Goal: Task Accomplishment & Management: Manage account settings

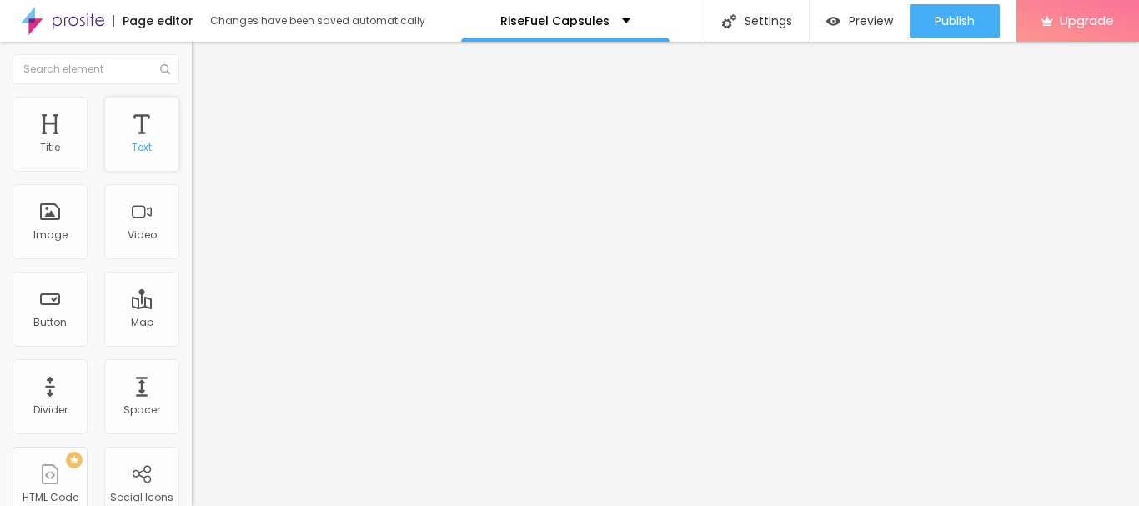
click at [121, 135] on div "Text" at bounding box center [141, 134] width 75 height 75
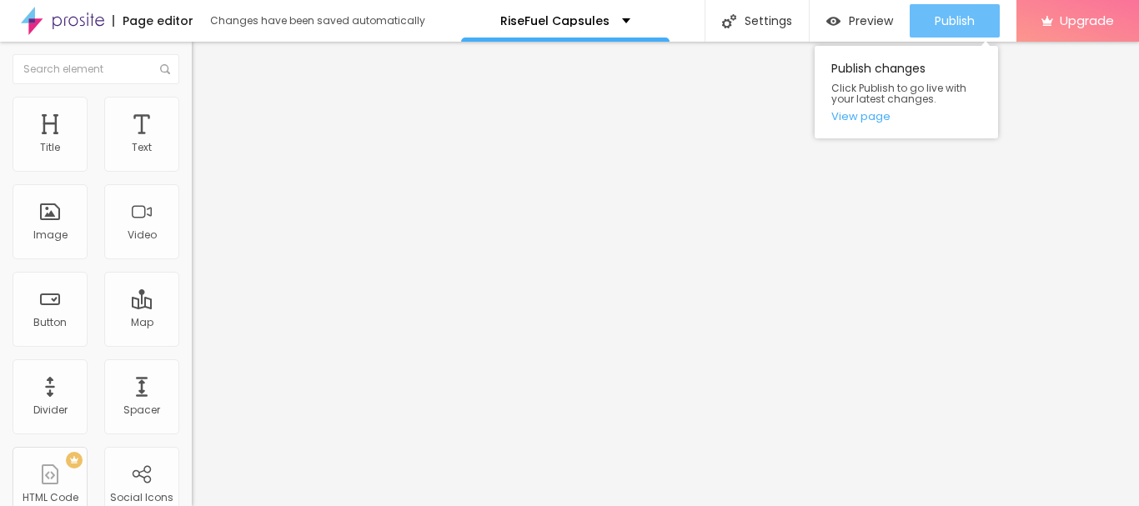
click at [950, 22] on span "Publish" at bounding box center [954, 20] width 40 height 13
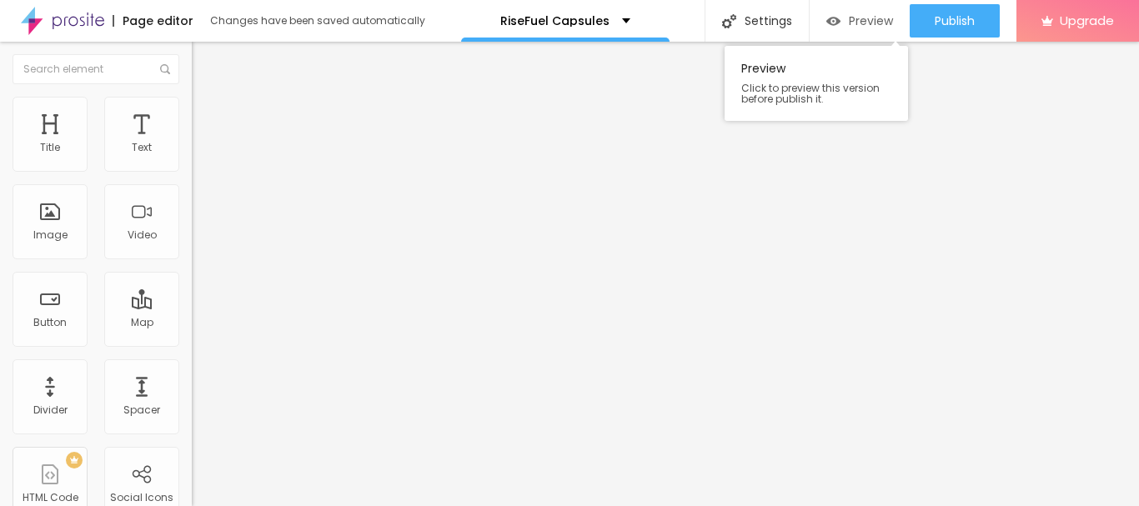
click at [858, 23] on span "Preview" at bounding box center [870, 20] width 44 height 13
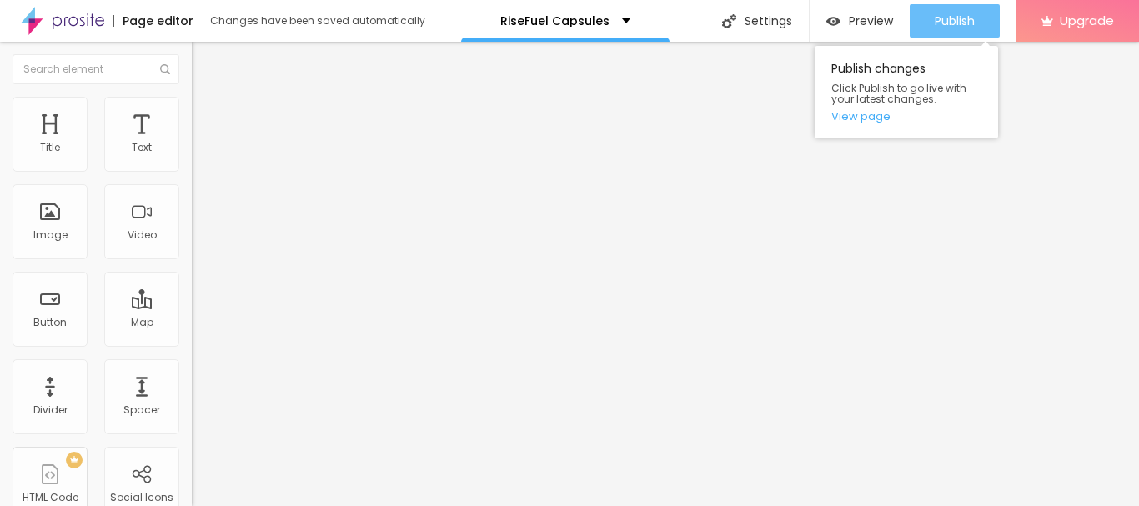
click at [946, 8] on div "Publish" at bounding box center [954, 20] width 40 height 33
click at [944, 27] on span "Publish" at bounding box center [954, 20] width 40 height 13
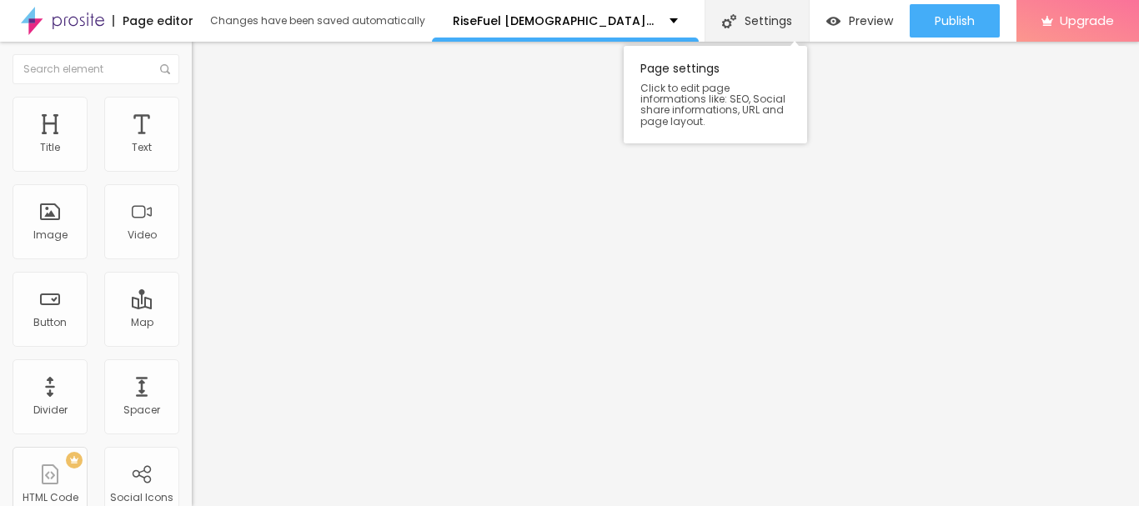
click at [772, 20] on div "Settings" at bounding box center [756, 21] width 104 height 42
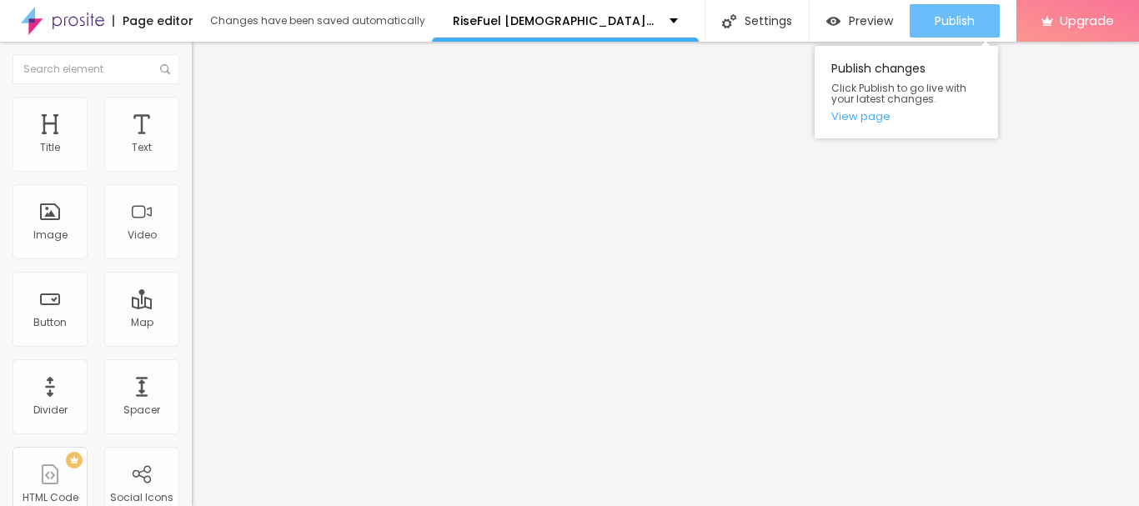
click at [949, 26] on span "Publish" at bounding box center [954, 20] width 40 height 13
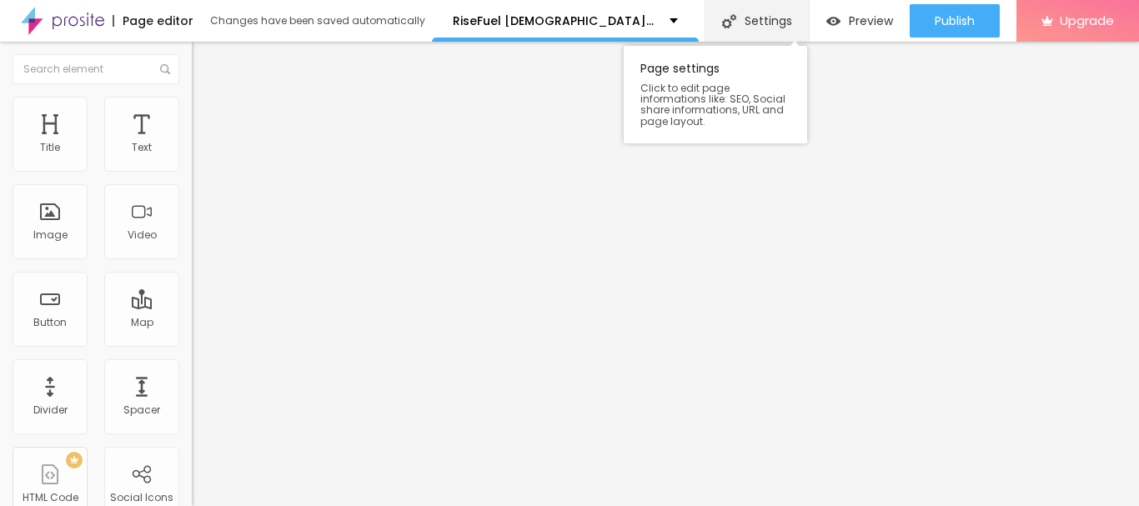
click at [768, 23] on div "Settings" at bounding box center [756, 21] width 104 height 42
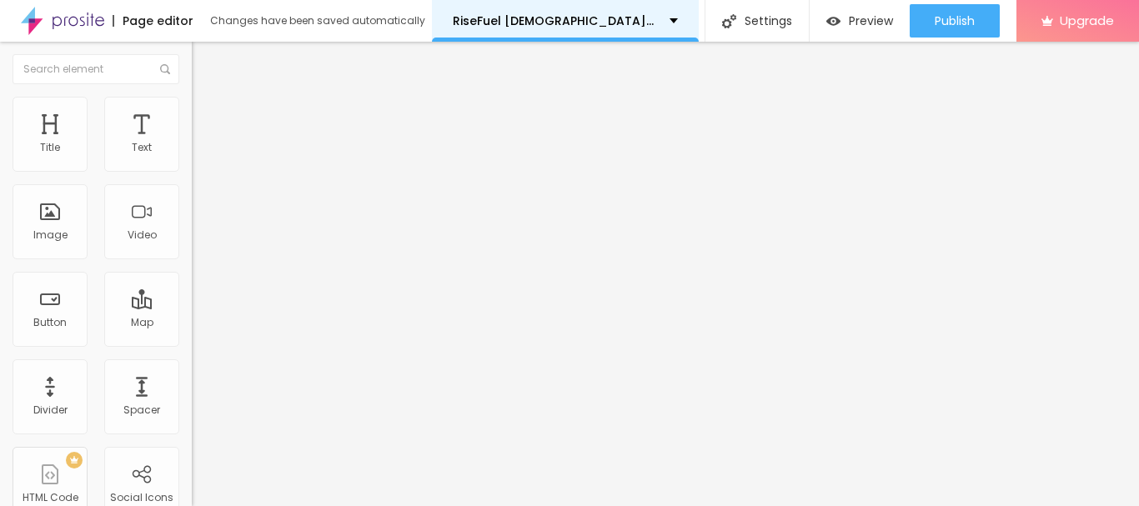
click at [648, 22] on div "RiseFuel Male Enhancement" at bounding box center [565, 21] width 225 height 12
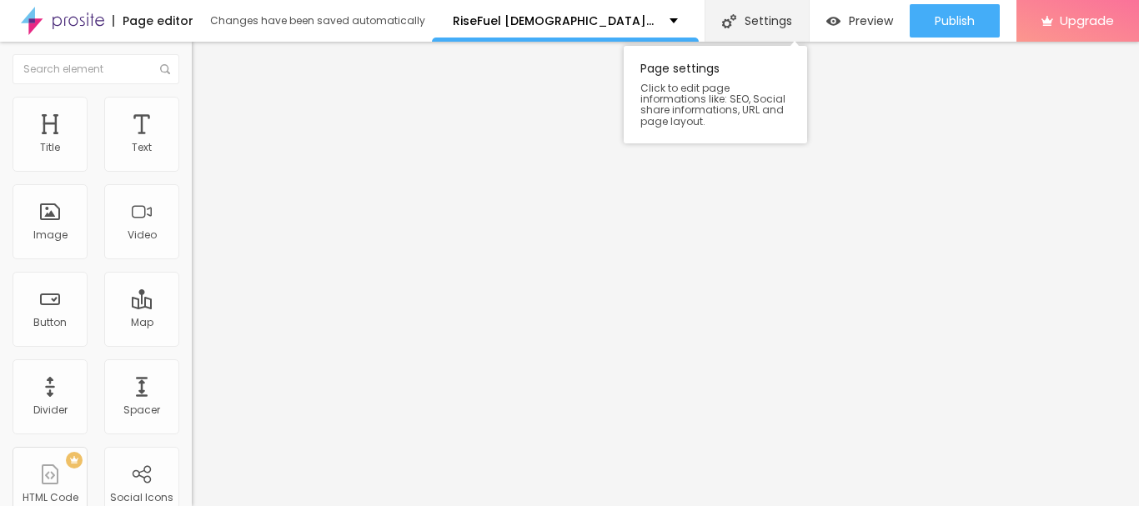
click at [757, 16] on div "Settings" at bounding box center [756, 21] width 104 height 42
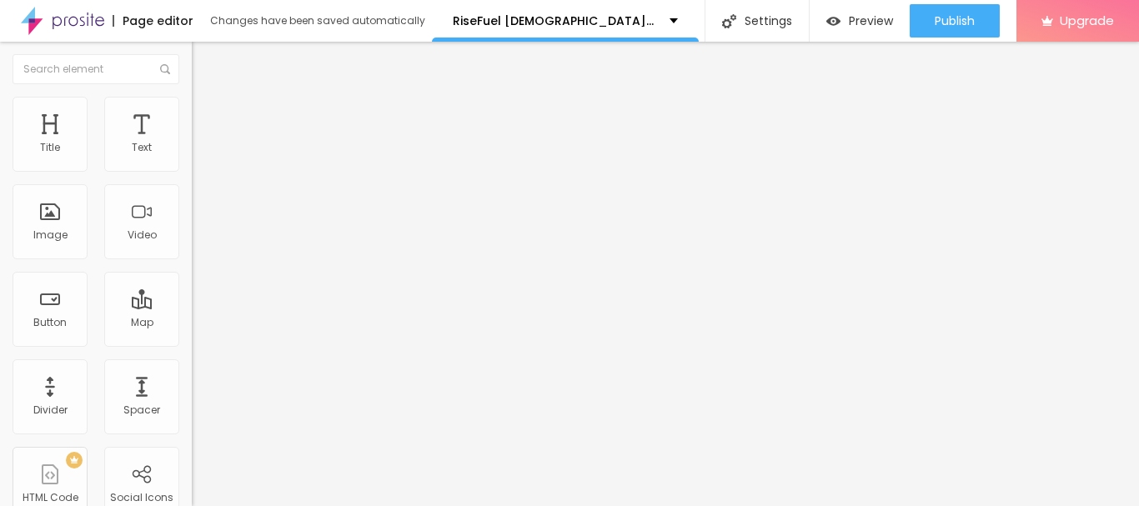
click at [78, 18] on img at bounding box center [62, 21] width 83 height 42
